Goal: Information Seeking & Learning: Learn about a topic

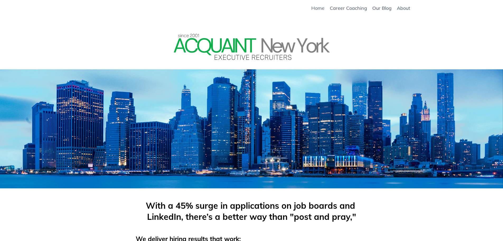
click at [319, 7] on link "Home" at bounding box center [317, 8] width 13 height 6
drag, startPoint x: 0, startPoint y: 0, endPoint x: 237, endPoint y: 14, distance: 237.1
click at [318, 7] on link "Home" at bounding box center [317, 8] width 13 height 6
click at [402, 8] on link "About" at bounding box center [403, 8] width 13 height 6
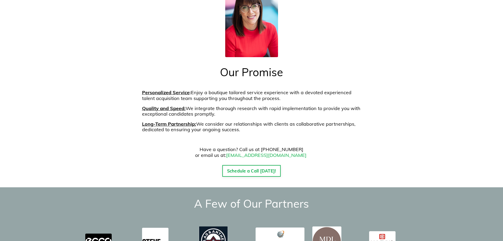
scroll to position [783, 0]
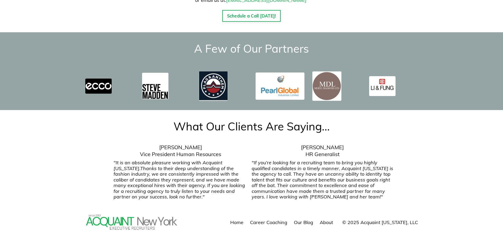
click at [332, 219] on link "About" at bounding box center [326, 222] width 13 height 6
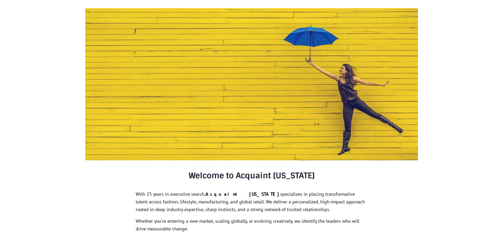
scroll to position [79, 0]
